Goal: Task Accomplishment & Management: Manage account settings

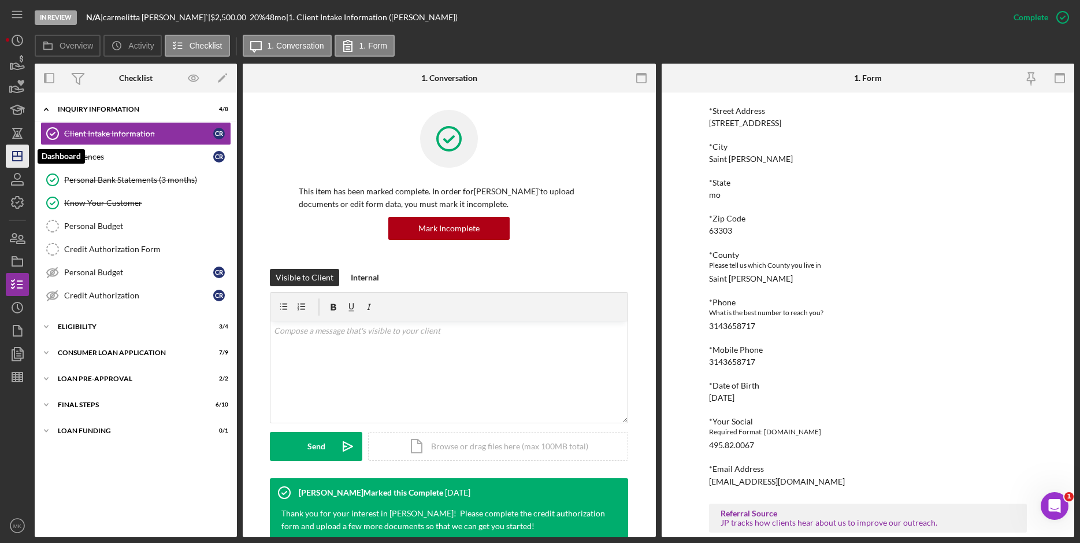
click at [24, 159] on icon "Icon/Dashboard" at bounding box center [17, 156] width 29 height 29
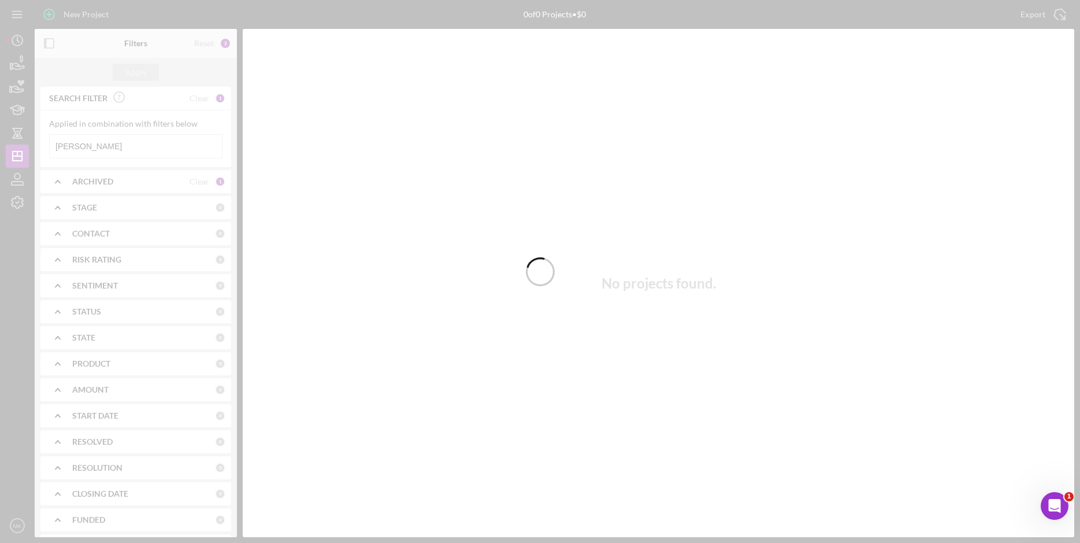
click at [124, 136] on div at bounding box center [540, 271] width 1080 height 543
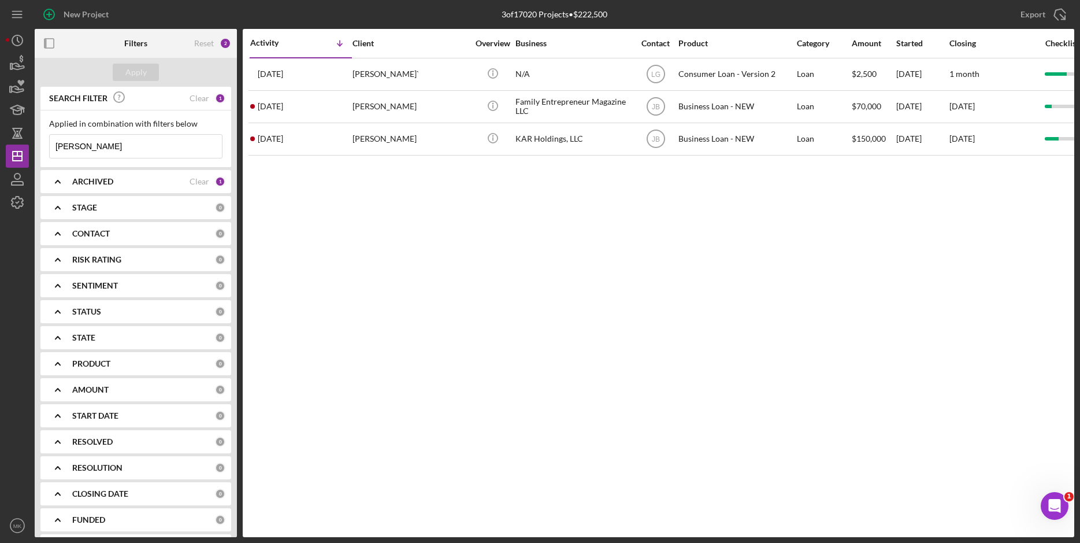
drag, startPoint x: 96, startPoint y: 143, endPoint x: 45, endPoint y: 144, distance: 51.4
click at [45, 144] on div "Applied in combination with filters below [PERSON_NAME] Icon/Menu Close" at bounding box center [135, 138] width 191 height 57
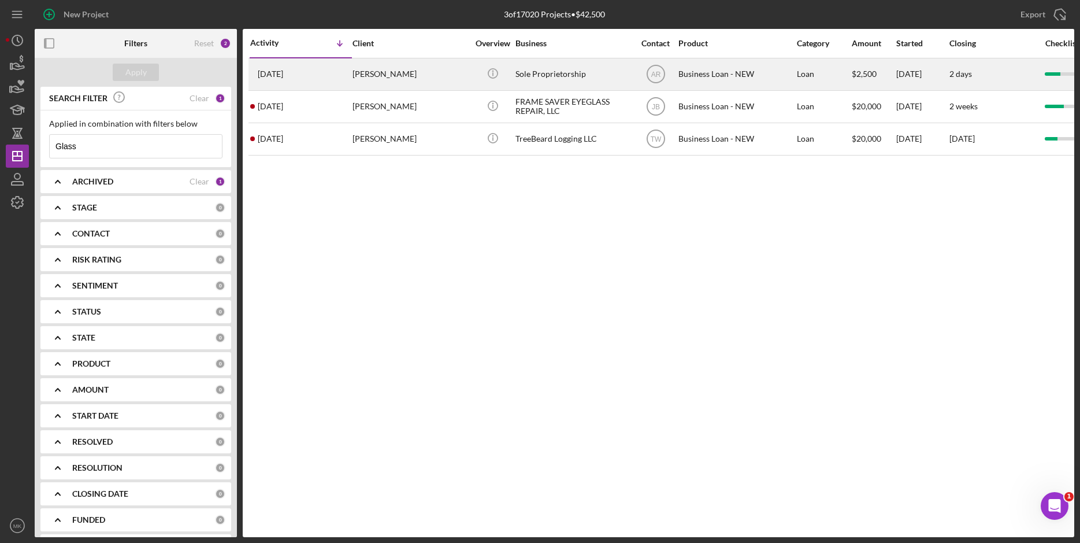
type input "Glass"
click at [379, 76] on div "[PERSON_NAME]" at bounding box center [411, 74] width 116 height 31
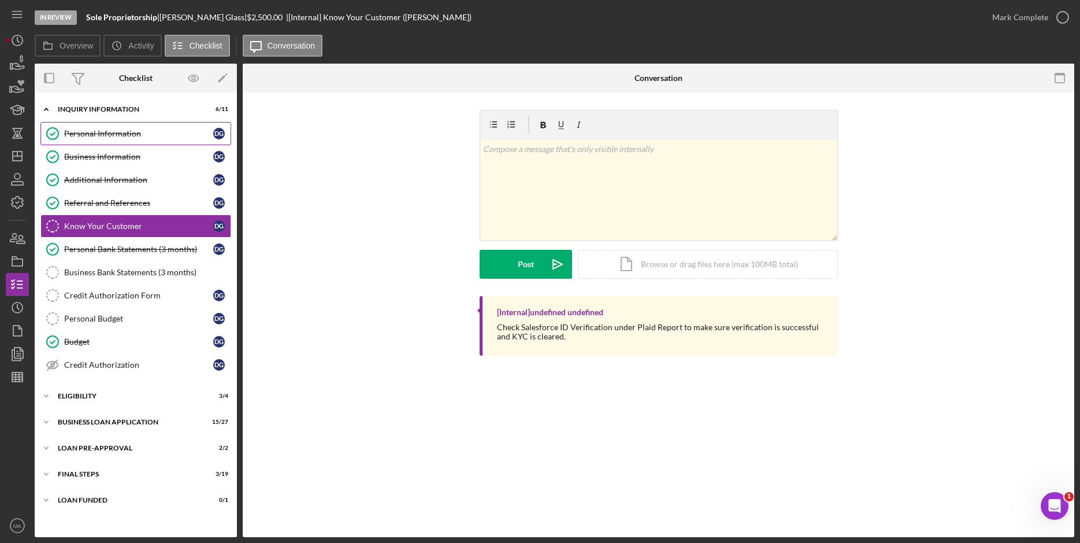
click at [112, 129] on div "Personal Information" at bounding box center [138, 133] width 149 height 9
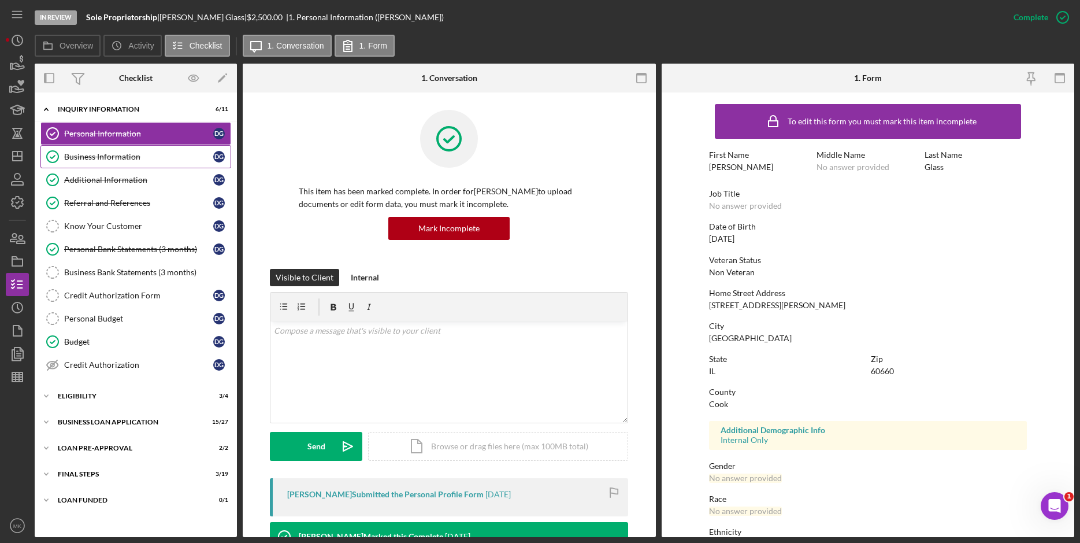
click at [139, 153] on div "Business Information" at bounding box center [138, 156] width 149 height 9
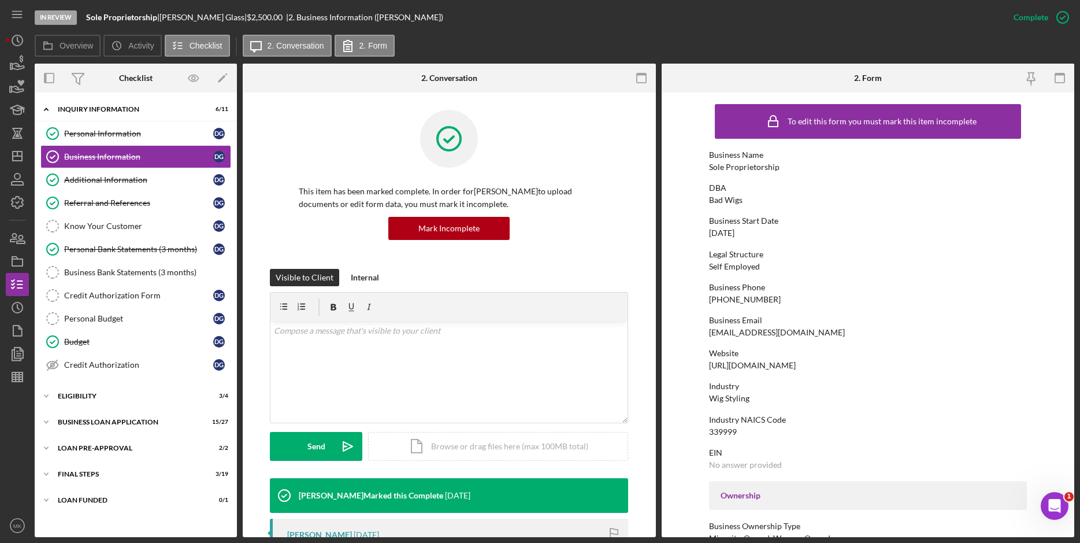
click at [807, 331] on div "Business Email [EMAIL_ADDRESS][DOMAIN_NAME]" at bounding box center [868, 326] width 318 height 21
click at [79, 129] on div "Personal Information" at bounding box center [138, 133] width 149 height 9
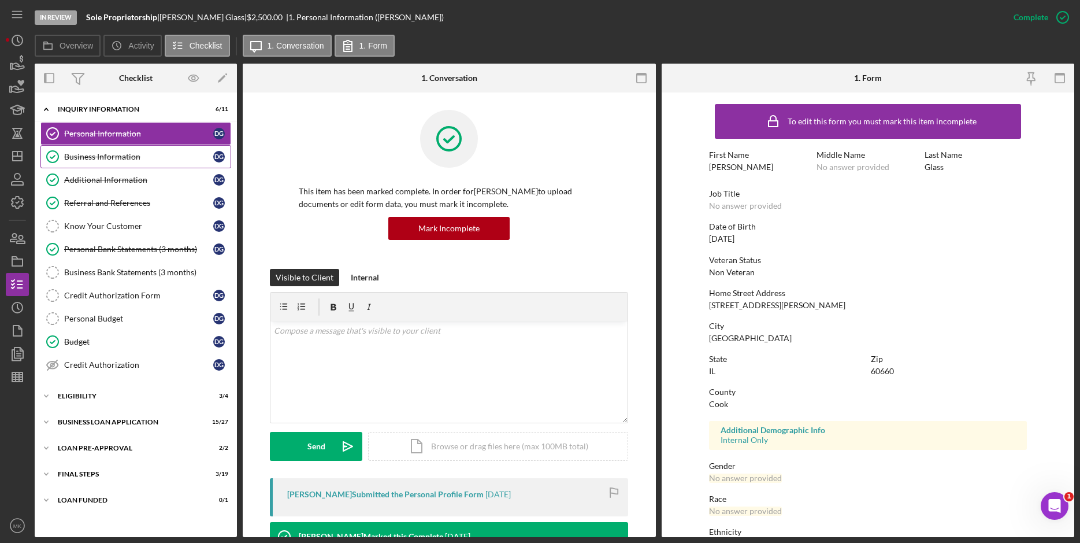
click at [117, 158] on div "Business Information" at bounding box center [138, 156] width 149 height 9
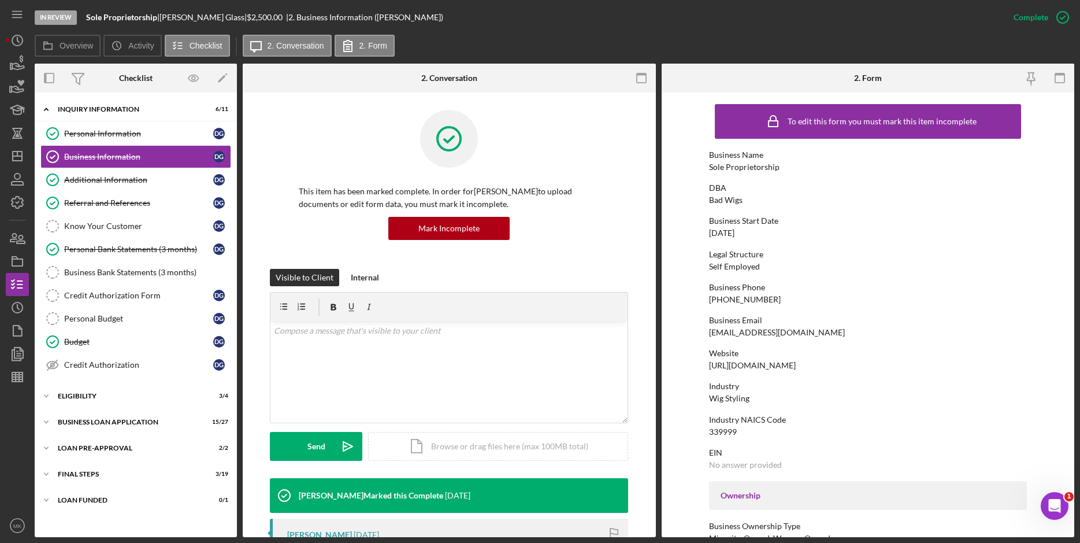
click at [740, 194] on div "DBA Bad Wigs" at bounding box center [868, 193] width 318 height 21
drag, startPoint x: 743, startPoint y: 199, endPoint x: 709, endPoint y: 199, distance: 34.7
click at [709, 199] on div "DBA Bad Wigs" at bounding box center [868, 193] width 318 height 21
copy div "Bad Wigs"
drag, startPoint x: 797, startPoint y: 365, endPoint x: 709, endPoint y: 370, distance: 88.6
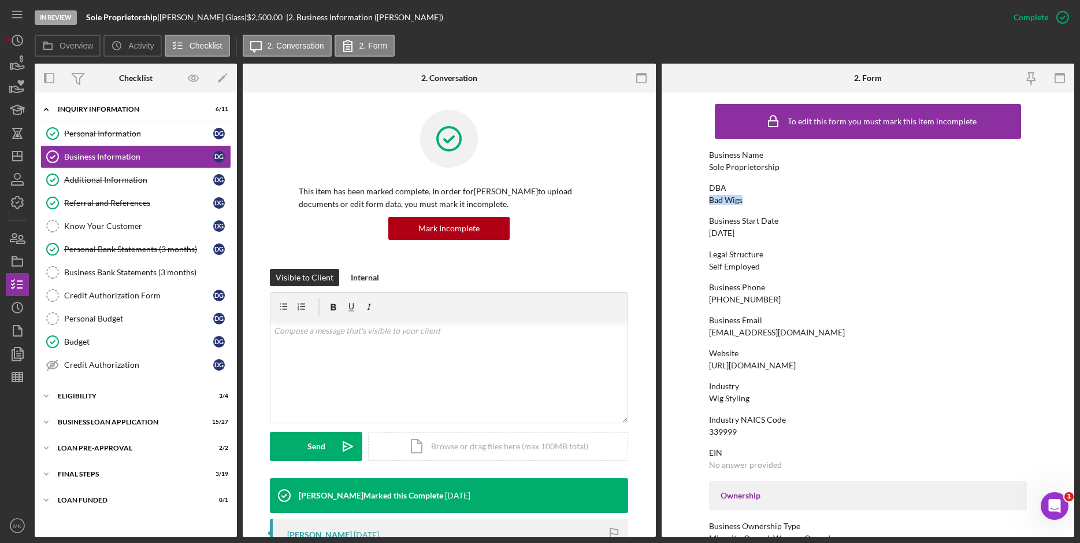
click at [709, 370] on div "Website [URL][DOMAIN_NAME]" at bounding box center [868, 359] width 318 height 21
copy div "[URL][DOMAIN_NAME]"
